Goal: Check status: Check status

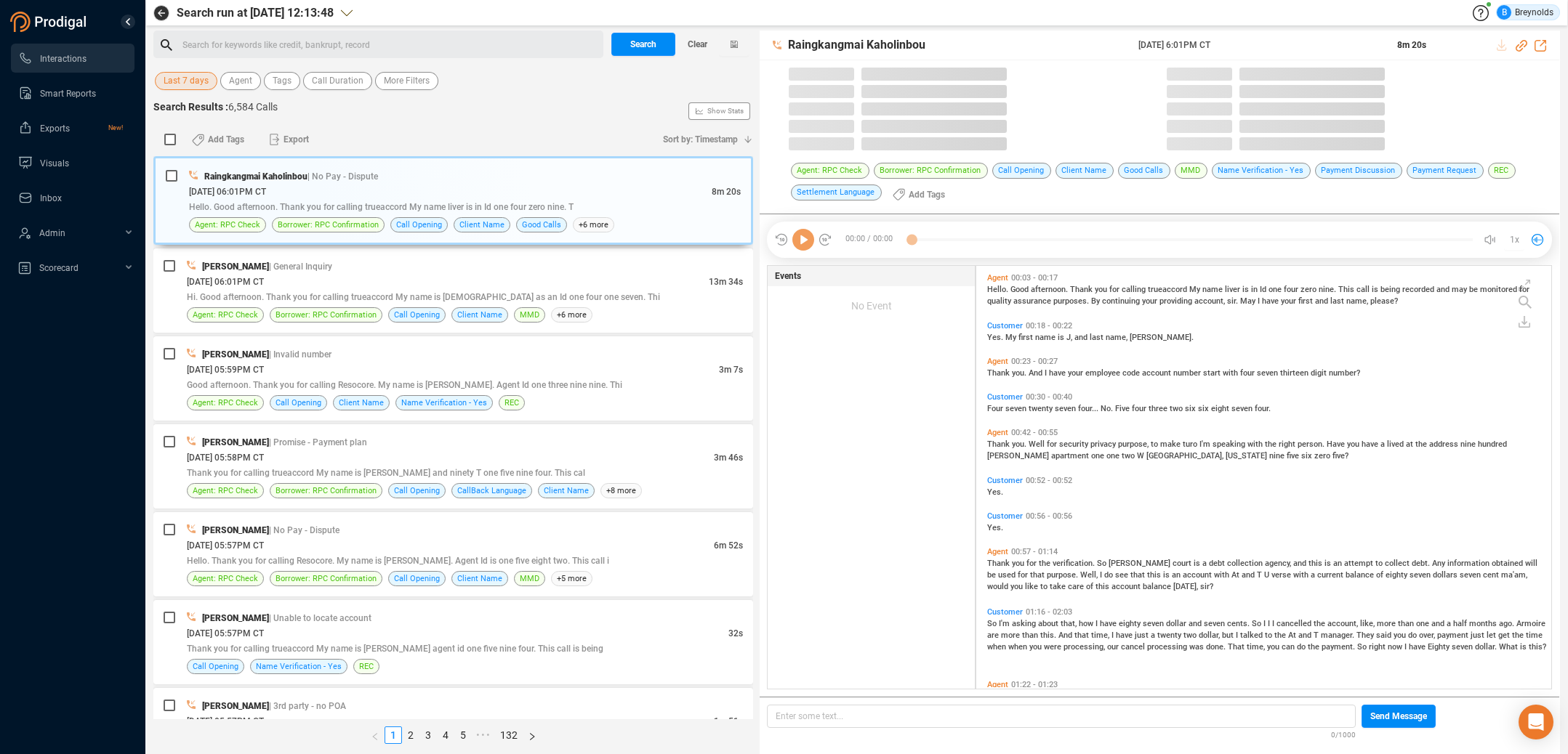
scroll to position [419, 568]
click at [187, 78] on span "Last 7 days" at bounding box center [185, 81] width 45 height 18
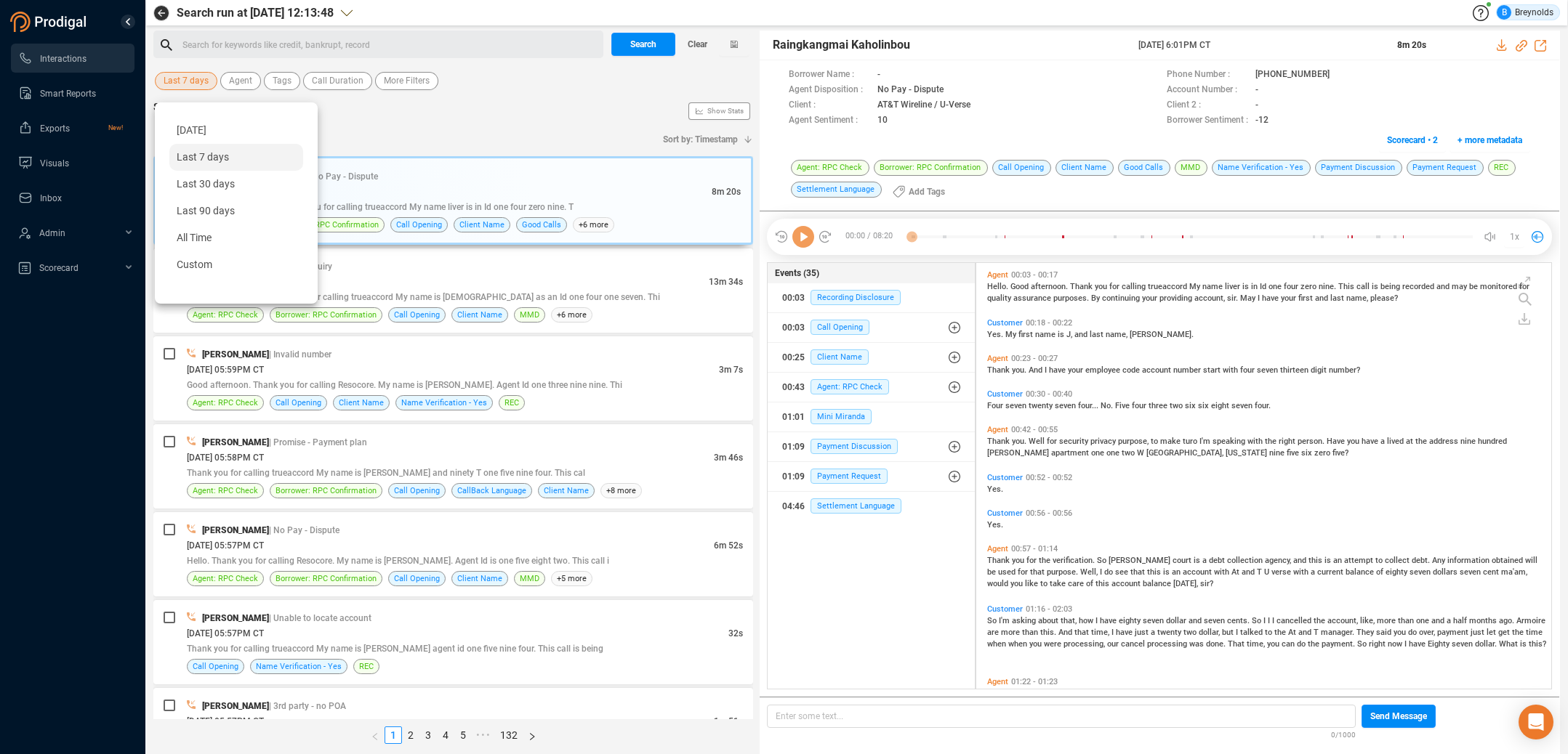
scroll to position [422, 568]
click at [198, 132] on span "[DATE]" at bounding box center [192, 130] width 30 height 12
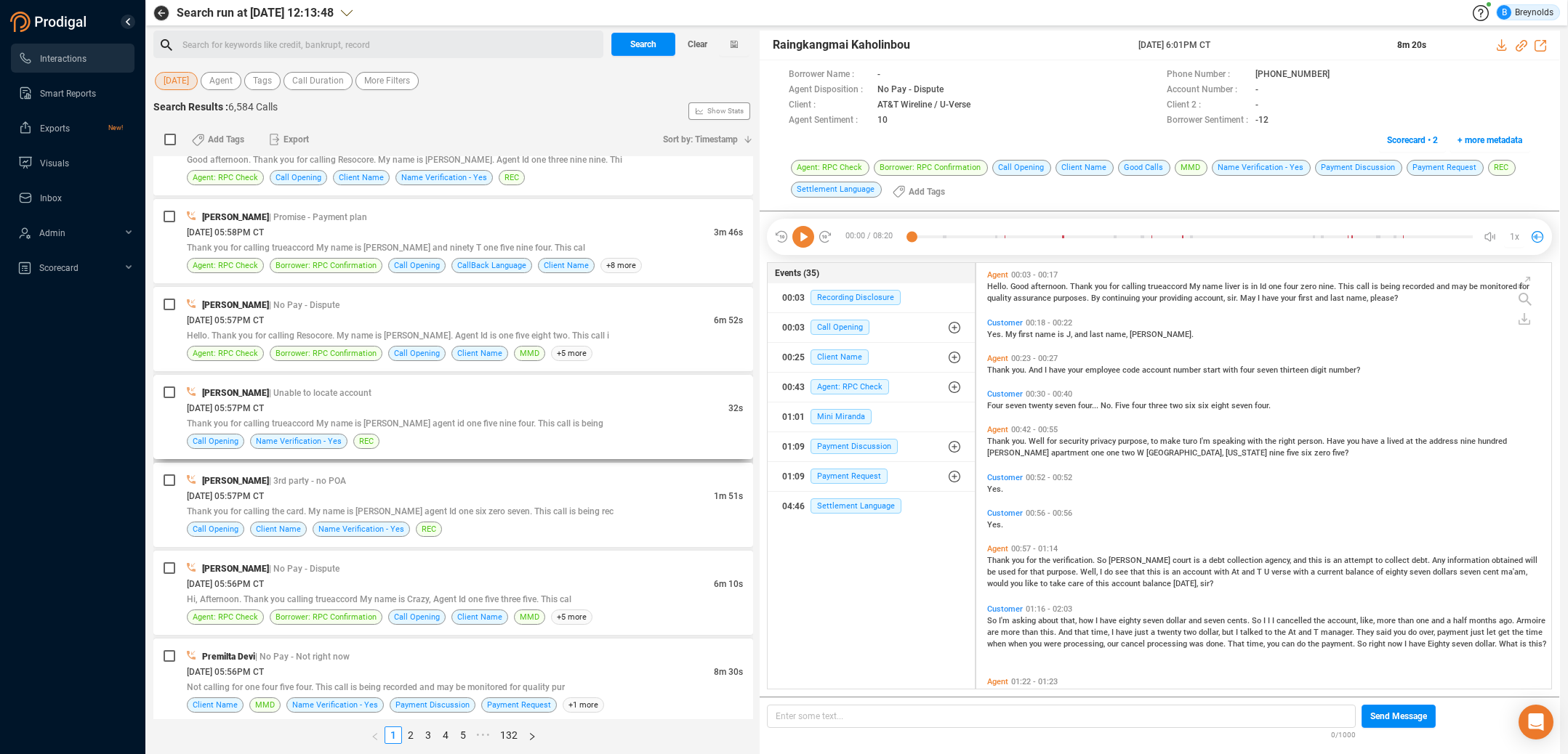
scroll to position [228, 0]
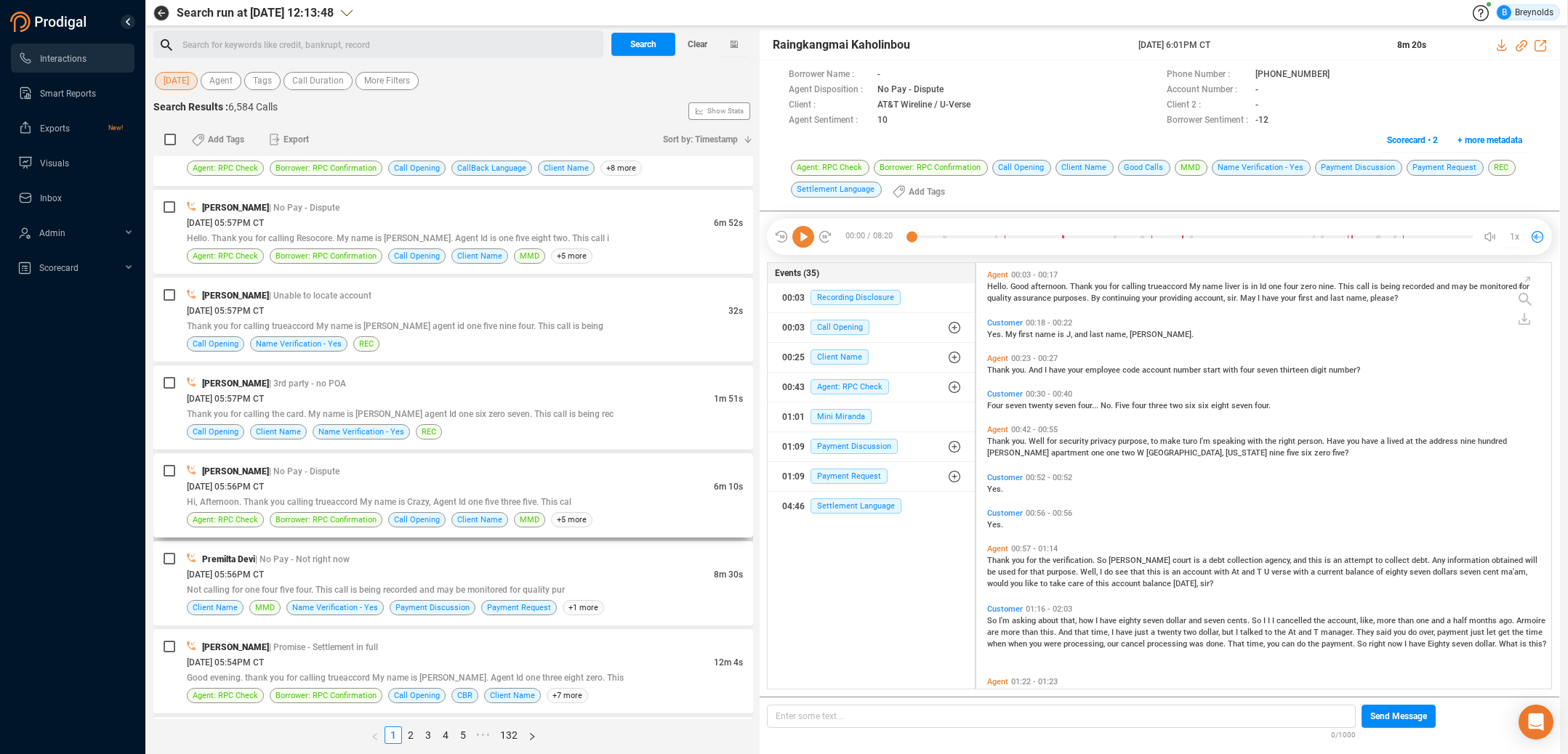
click at [303, 486] on div "[DATE] 05:56PM CT" at bounding box center [450, 486] width 527 height 15
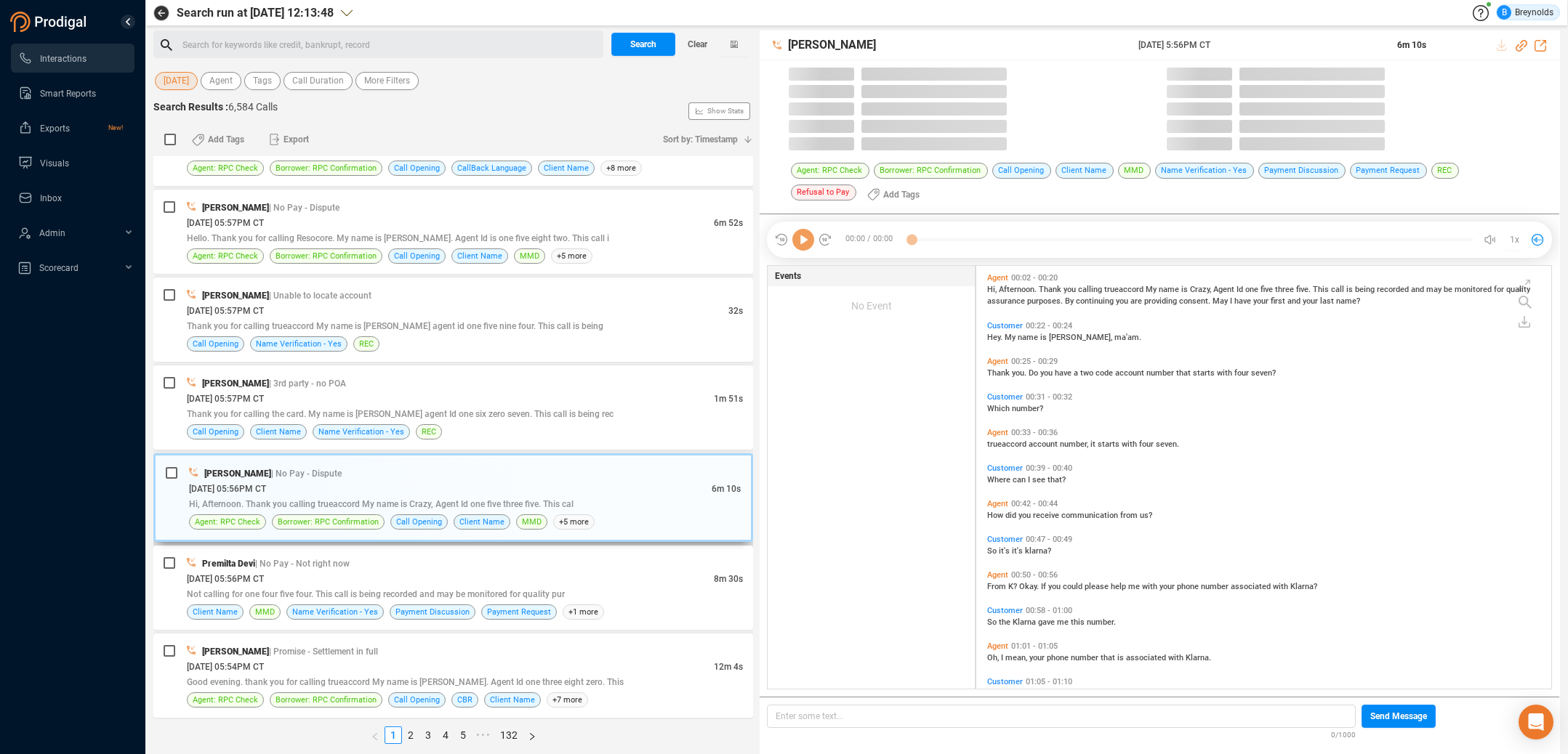
scroll to position [422, 568]
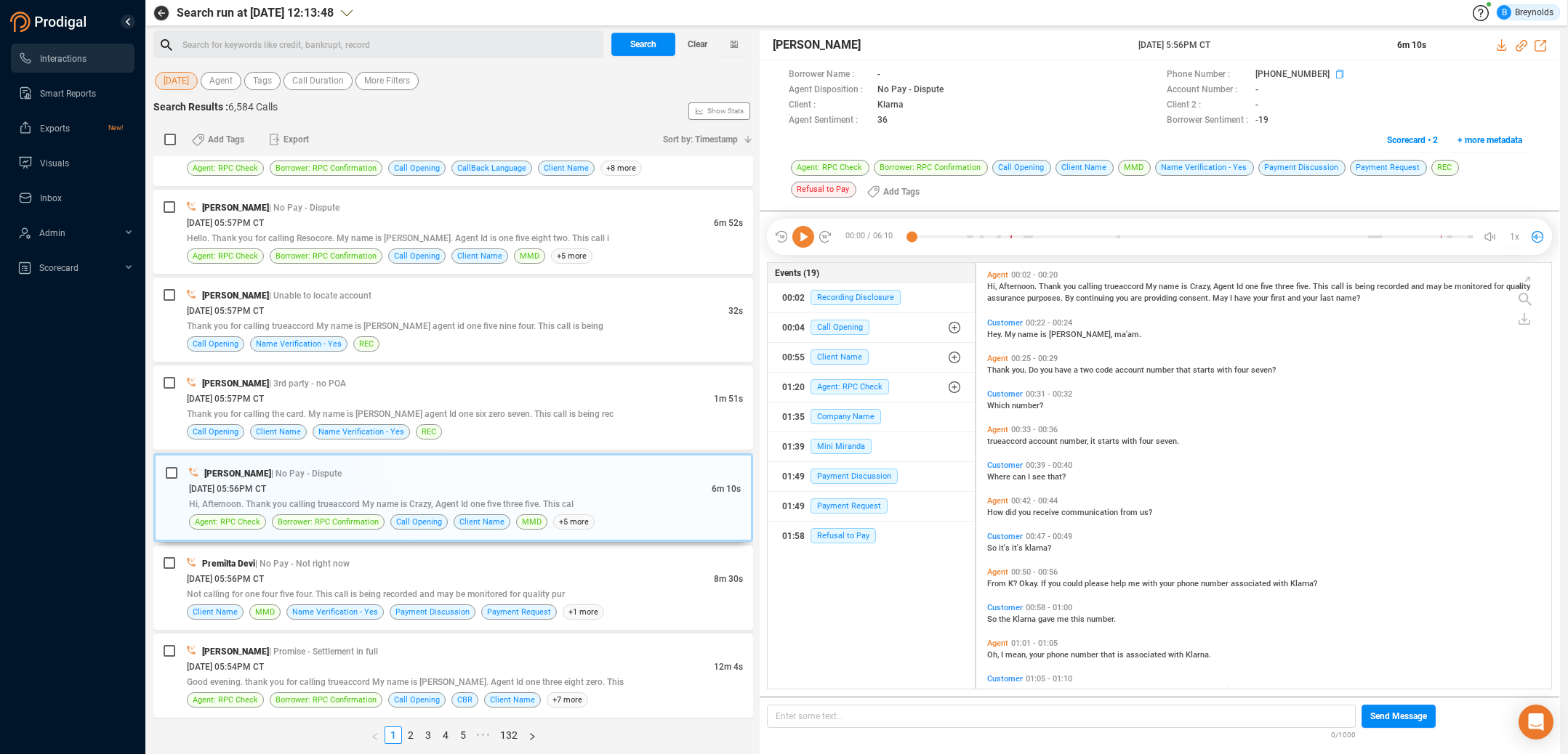
click at [1337, 73] on icon at bounding box center [1342, 75] width 12 height 12
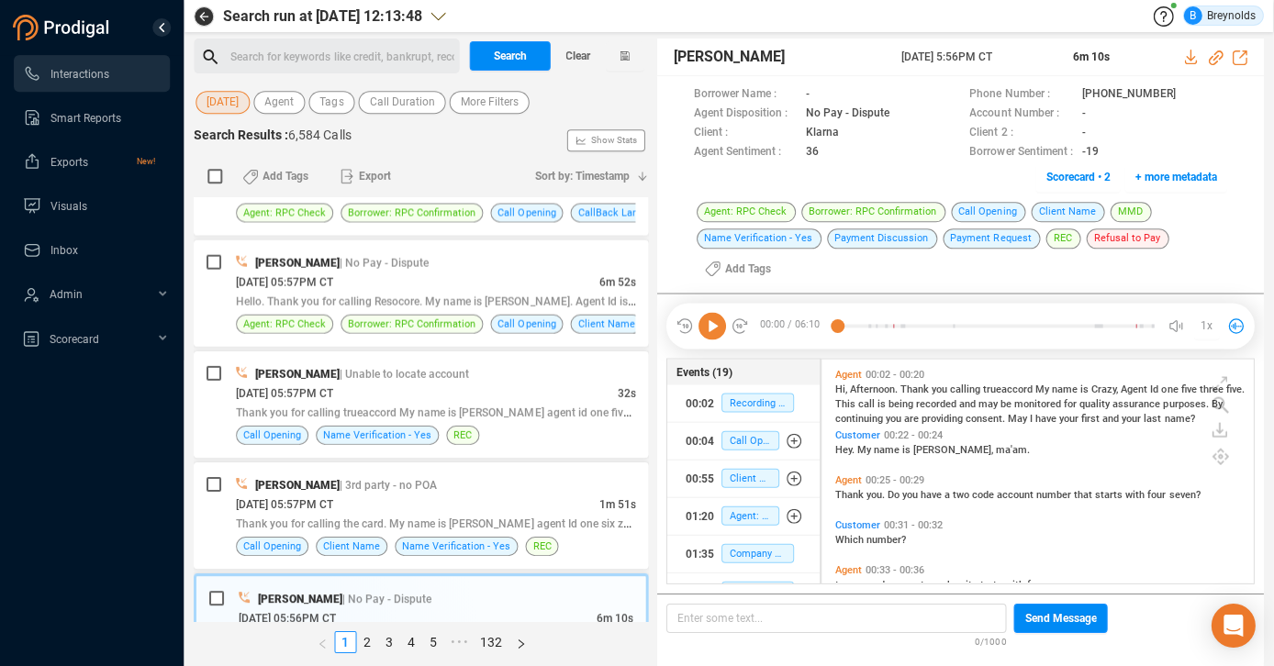
scroll to position [0, 0]
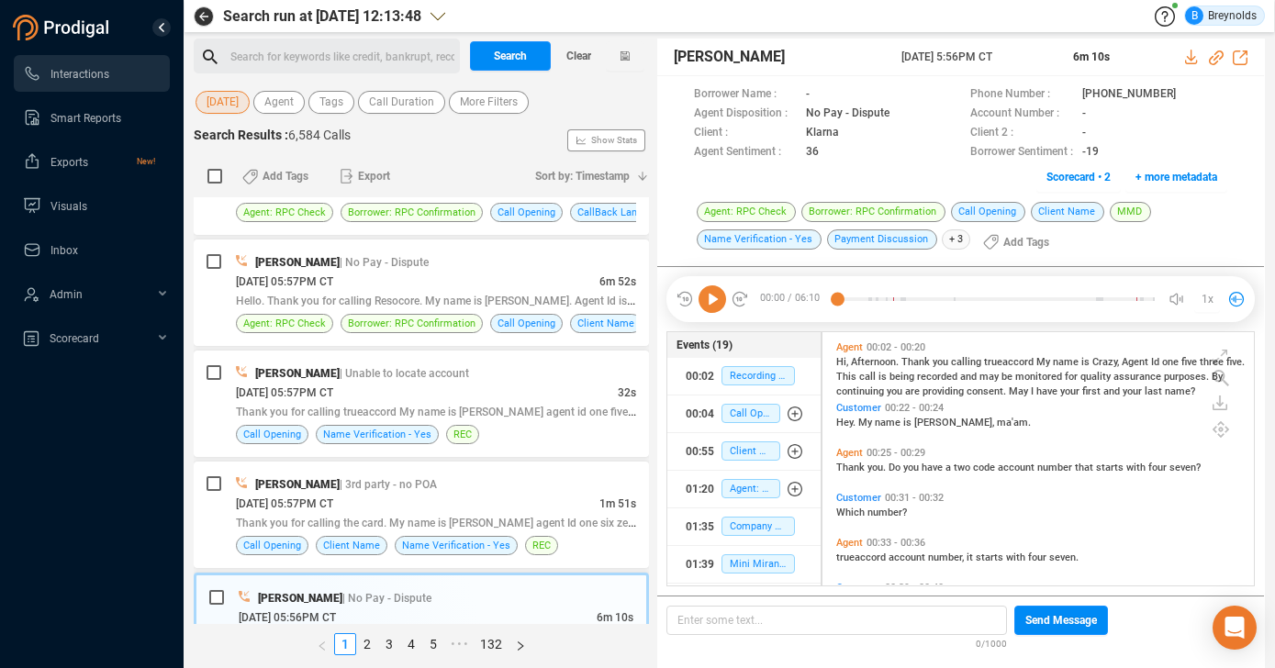
click at [715, 300] on icon at bounding box center [712, 299] width 28 height 28
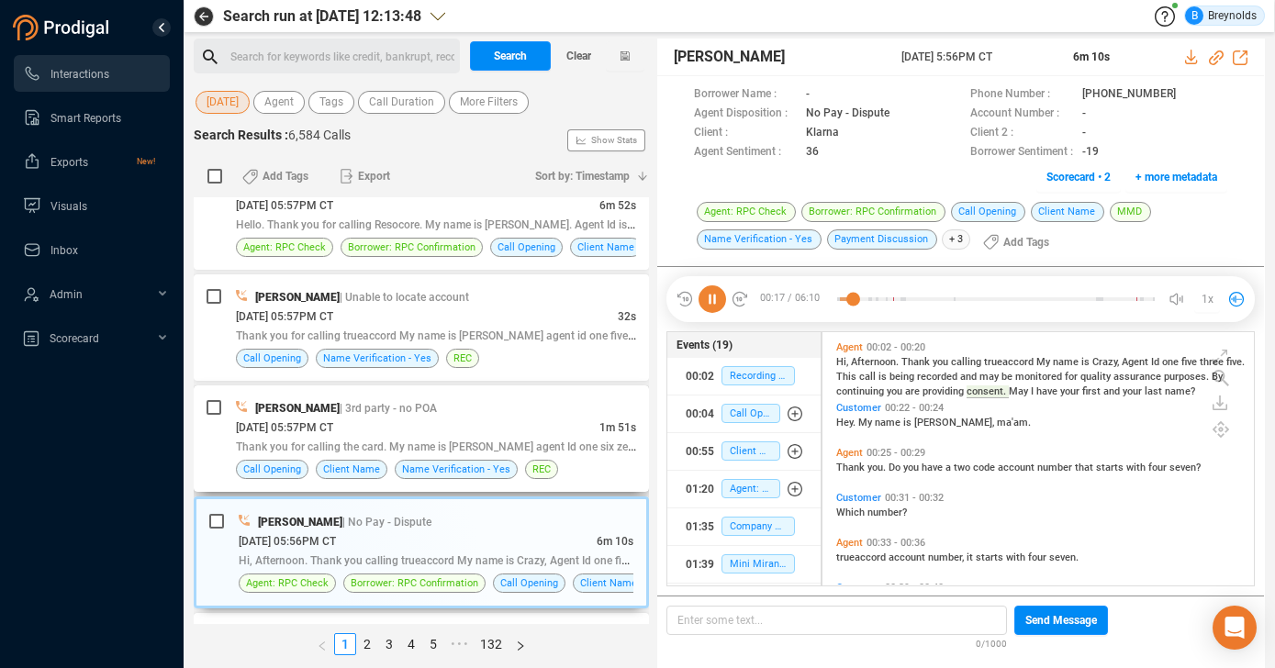
scroll to position [482, 0]
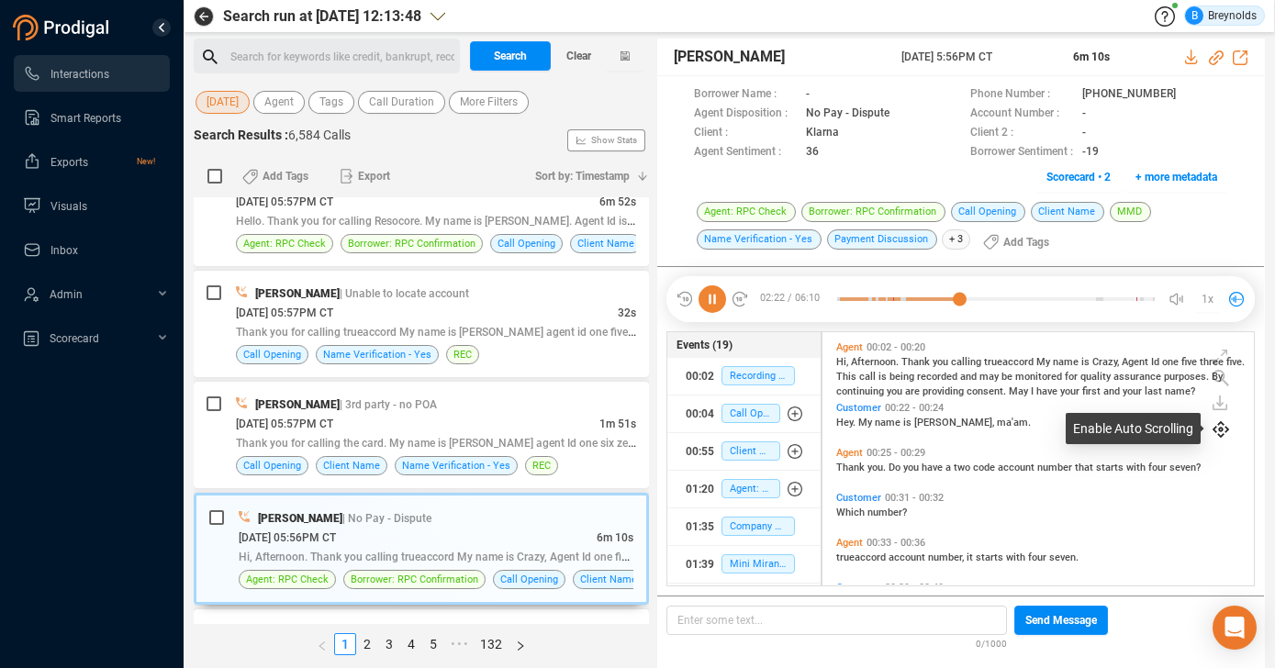
click at [1220, 429] on icon at bounding box center [1220, 429] width 17 height 17
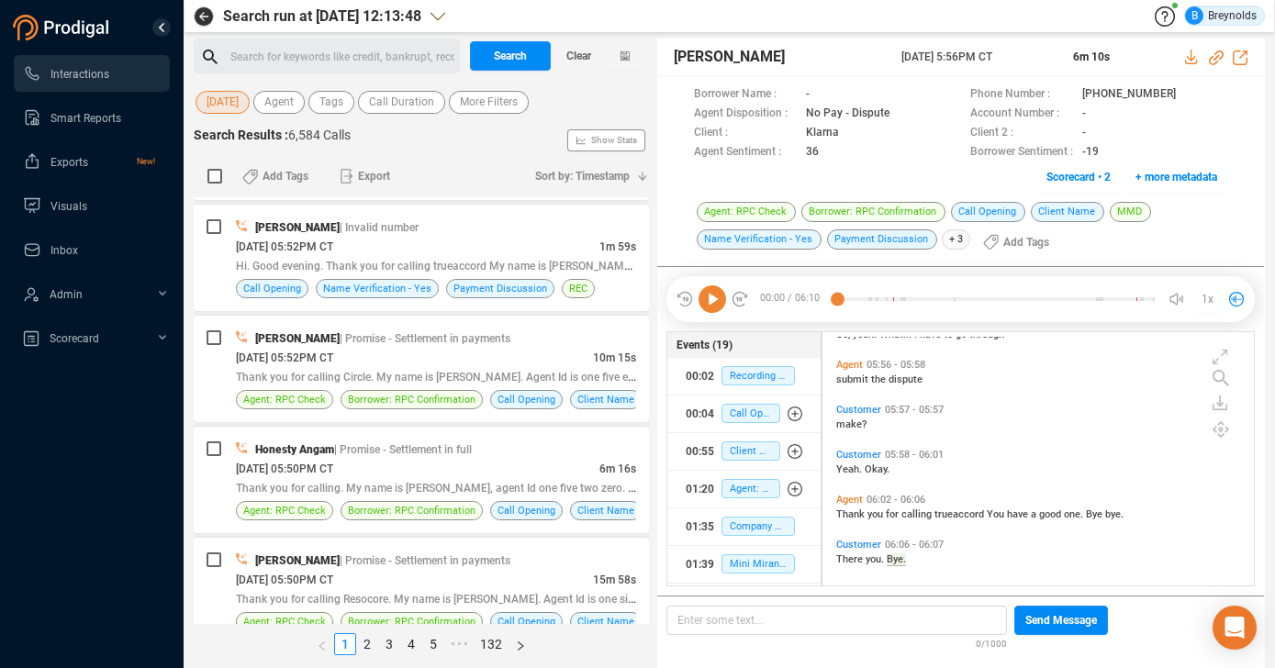
scroll to position [1445, 0]
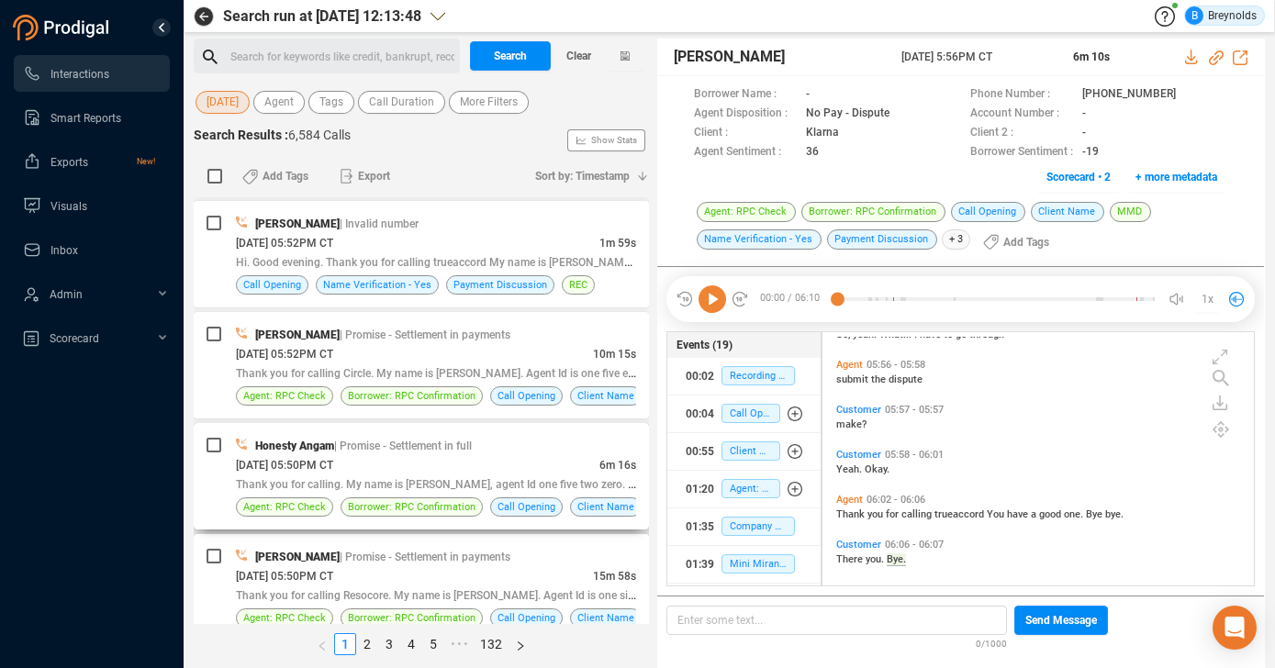
click at [350, 441] on span "| Promise - Settlement in full" at bounding box center [403, 446] width 138 height 13
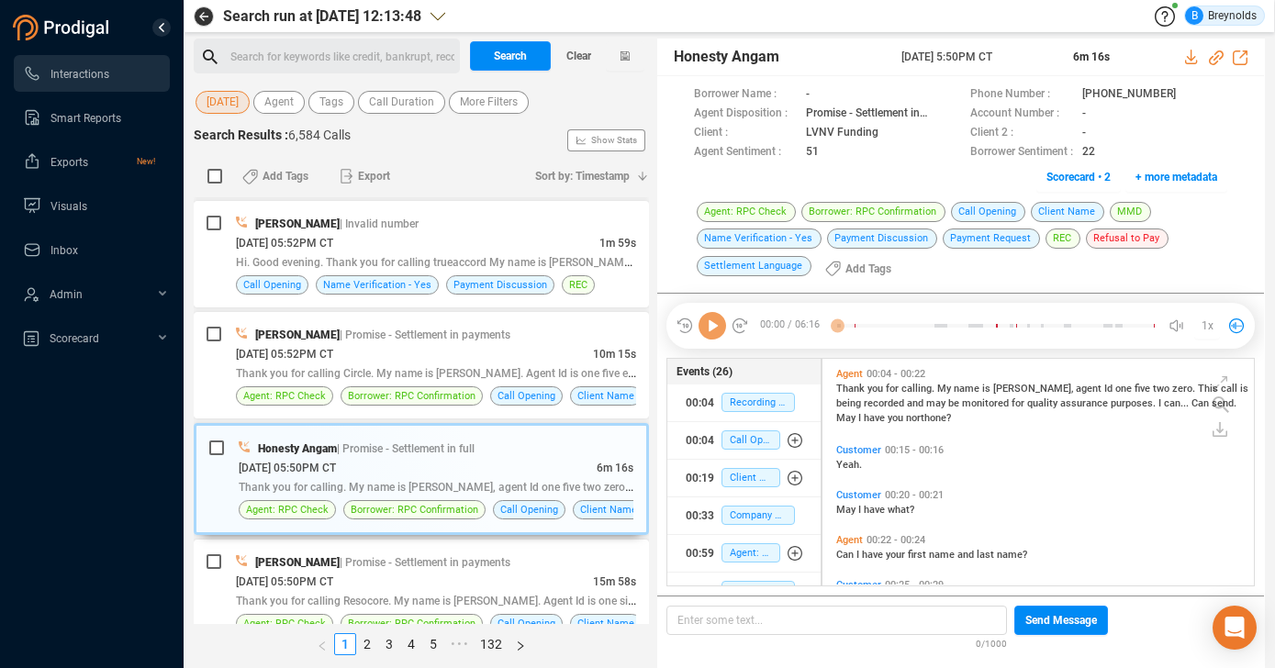
scroll to position [223, 422]
click at [1184, 92] on icon at bounding box center [1191, 95] width 15 height 15
click at [716, 323] on icon at bounding box center [712, 326] width 28 height 28
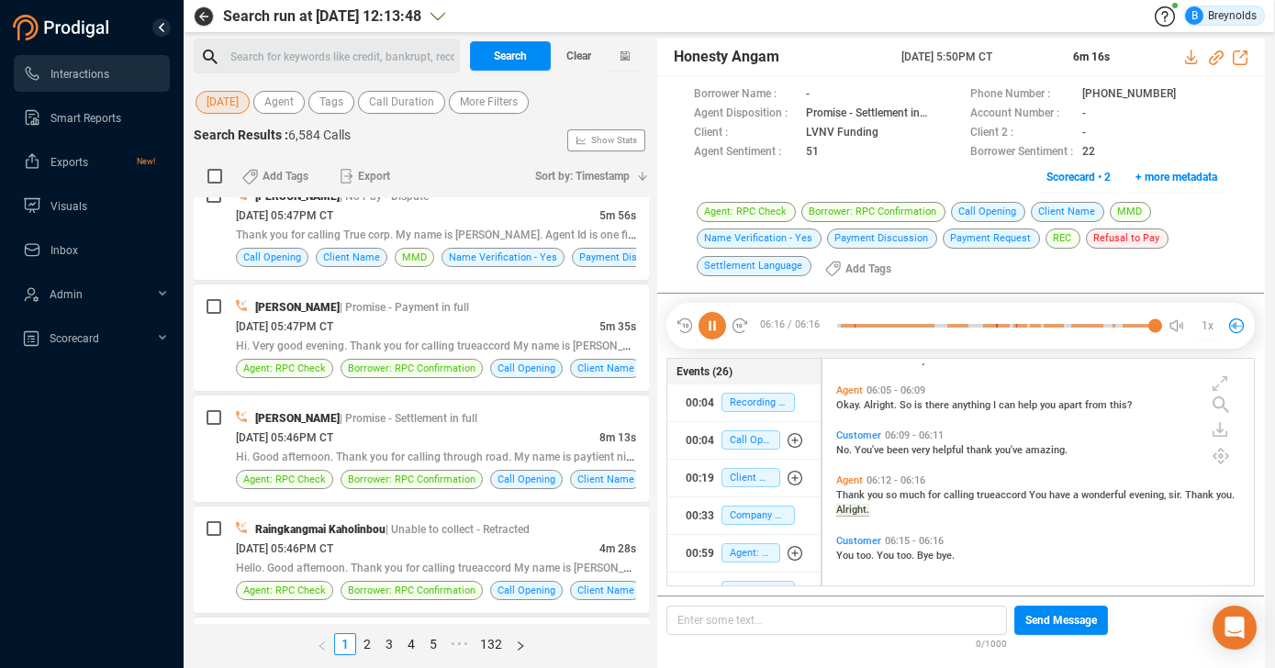
scroll to position [2476, 0]
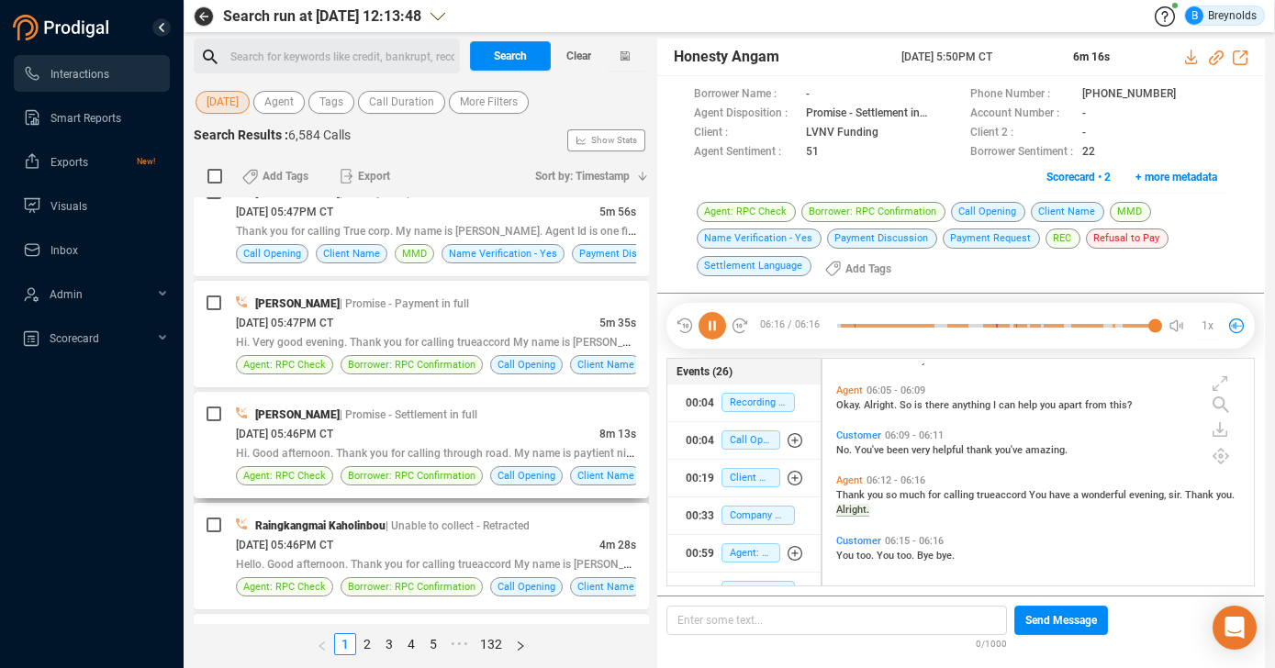
click at [380, 433] on div "[DATE] 05:46PM CT" at bounding box center [417, 433] width 363 height 19
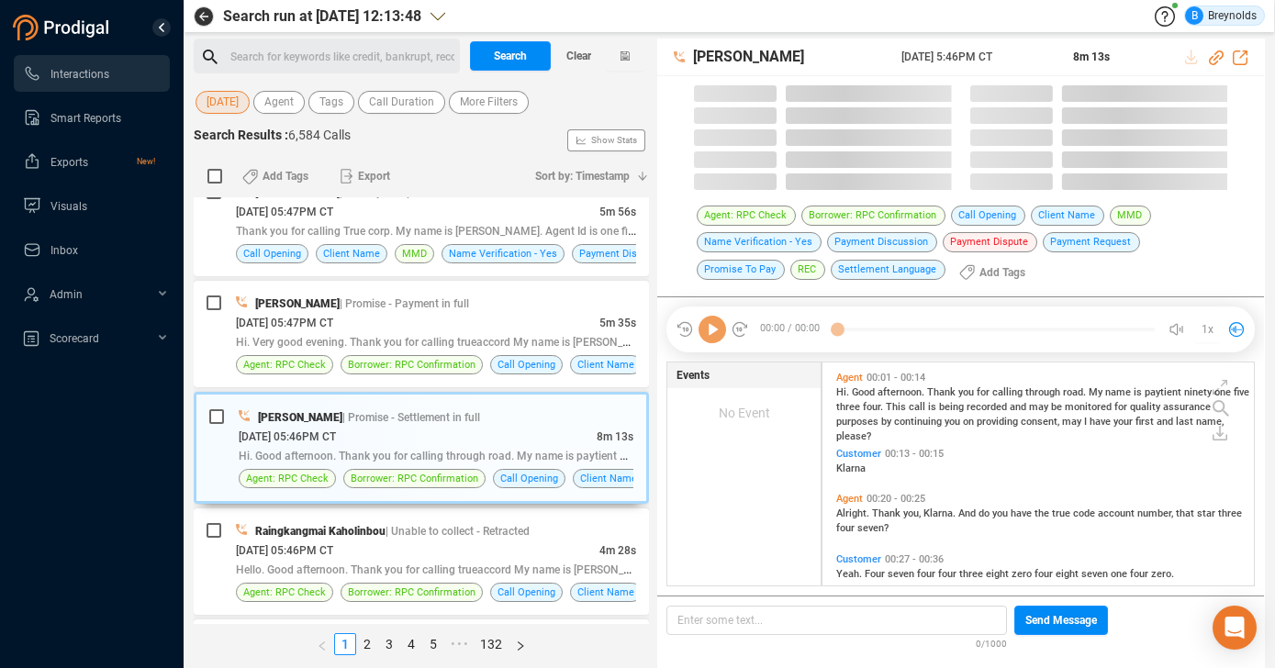
scroll to position [223, 422]
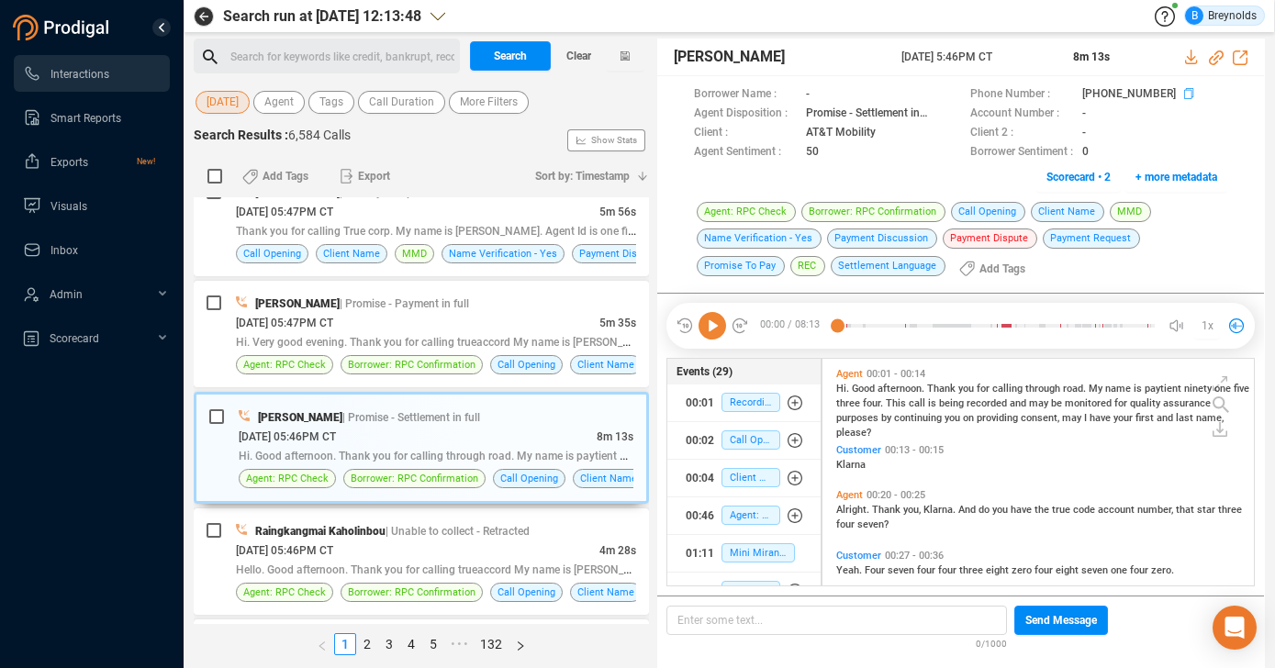
click at [1184, 92] on icon at bounding box center [1191, 95] width 15 height 15
click at [711, 325] on icon at bounding box center [712, 326] width 28 height 28
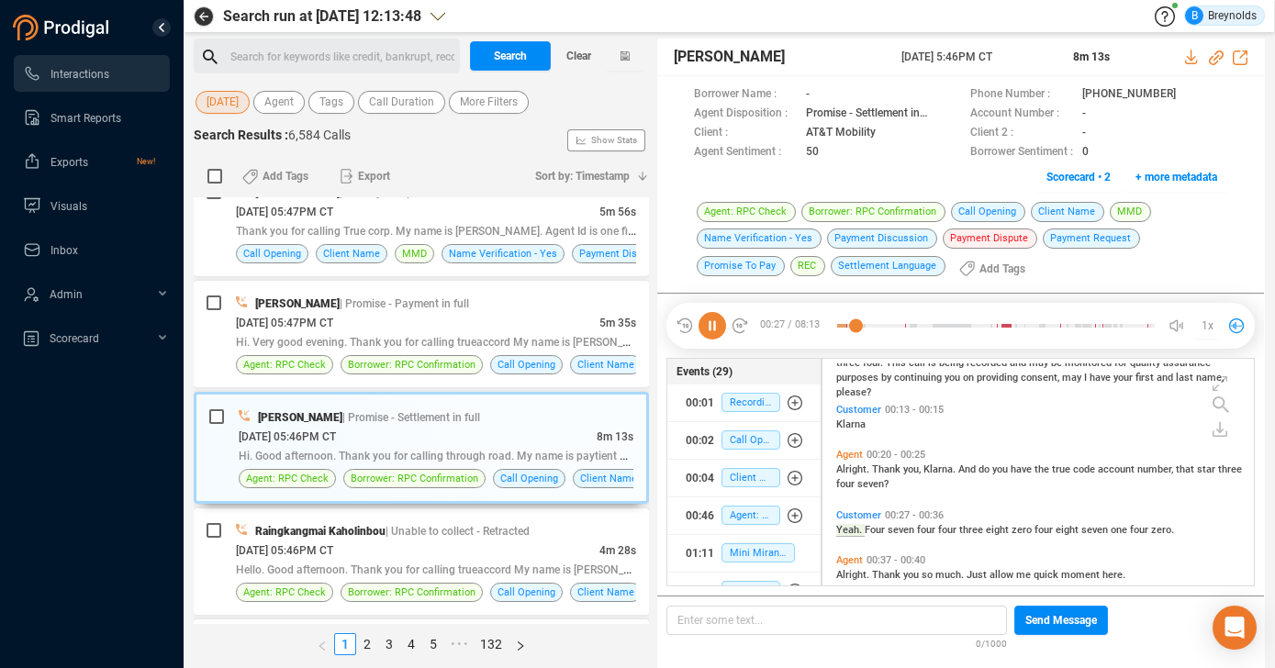
scroll to position [94, 0]
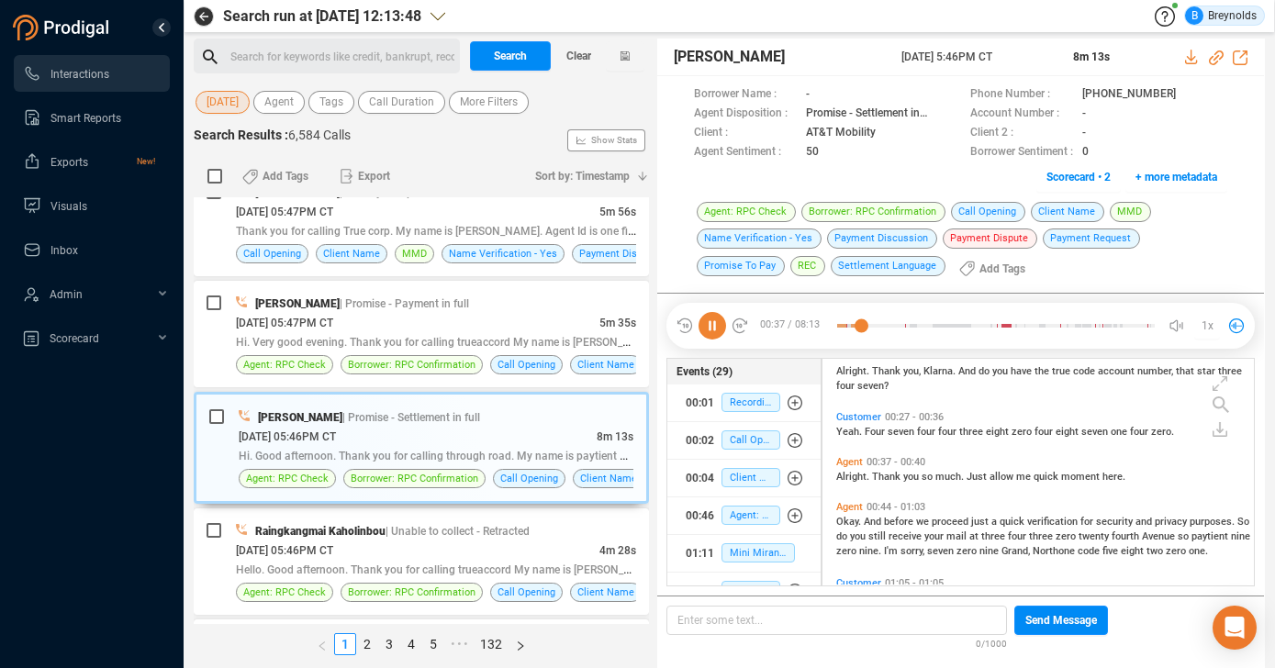
click at [683, 325] on icon at bounding box center [684, 326] width 18 height 18
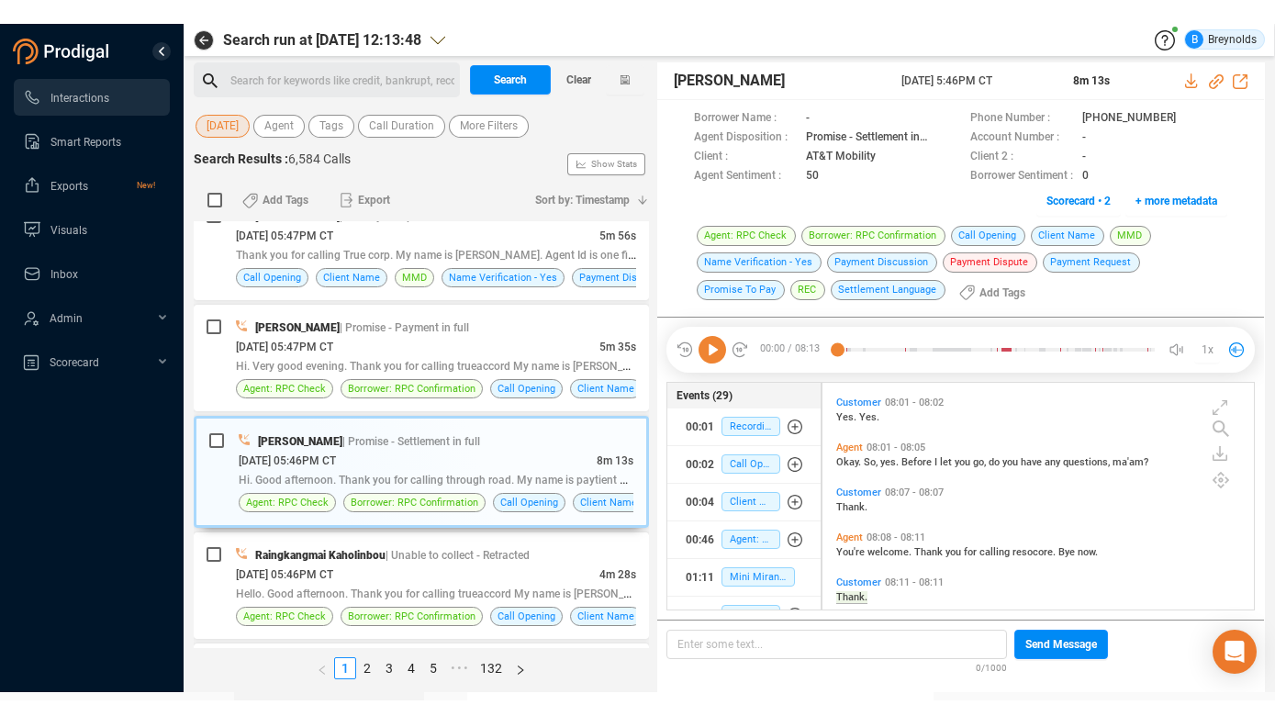
scroll to position [2686, 0]
